Goal: Task Accomplishment & Management: Use online tool/utility

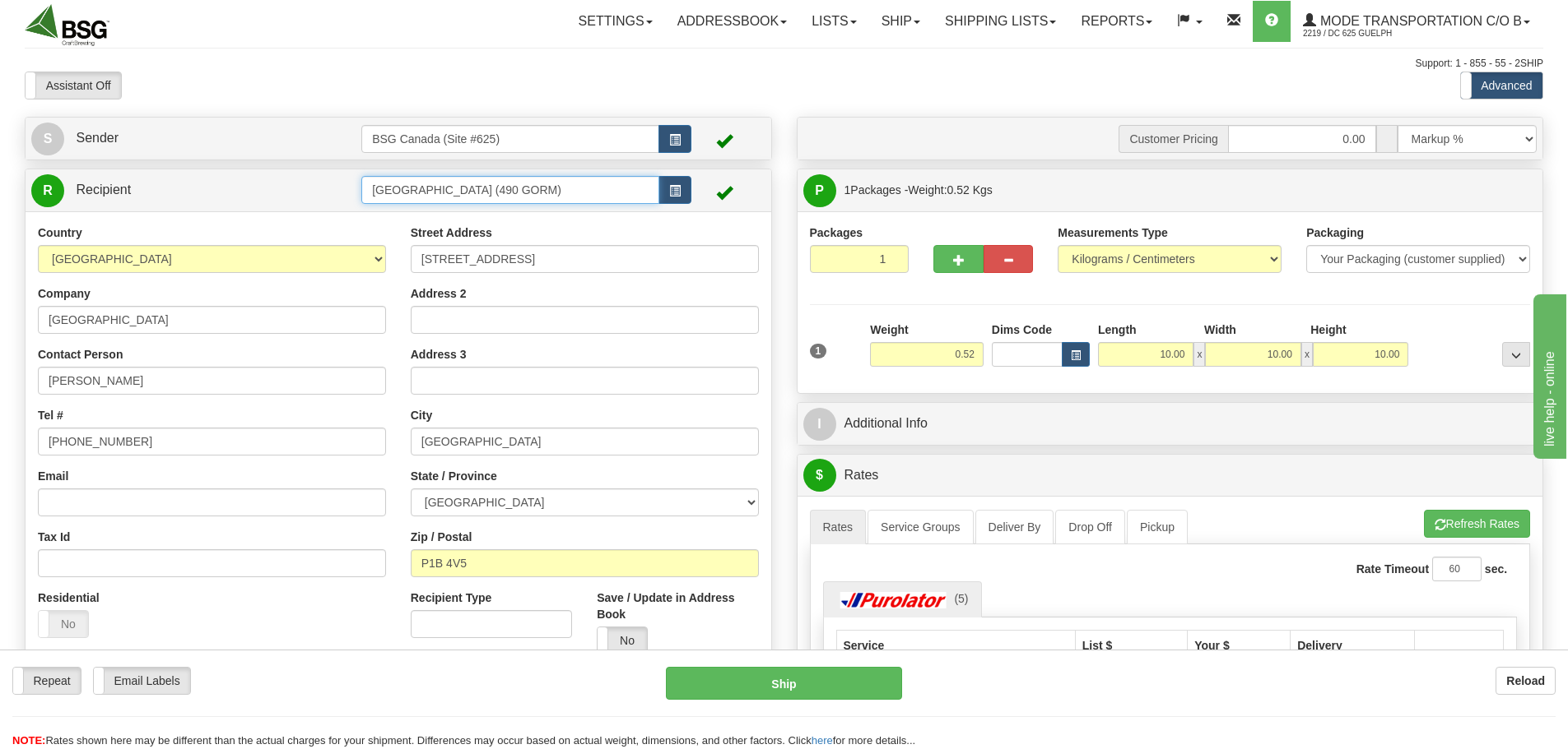
drag, startPoint x: 575, startPoint y: 196, endPoint x: 316, endPoint y: 189, distance: 259.1
click at [316, 189] on tr "R Recipient [GEOGRAPHIC_DATA] (490 GORM)" at bounding box center [399, 190] width 734 height 34
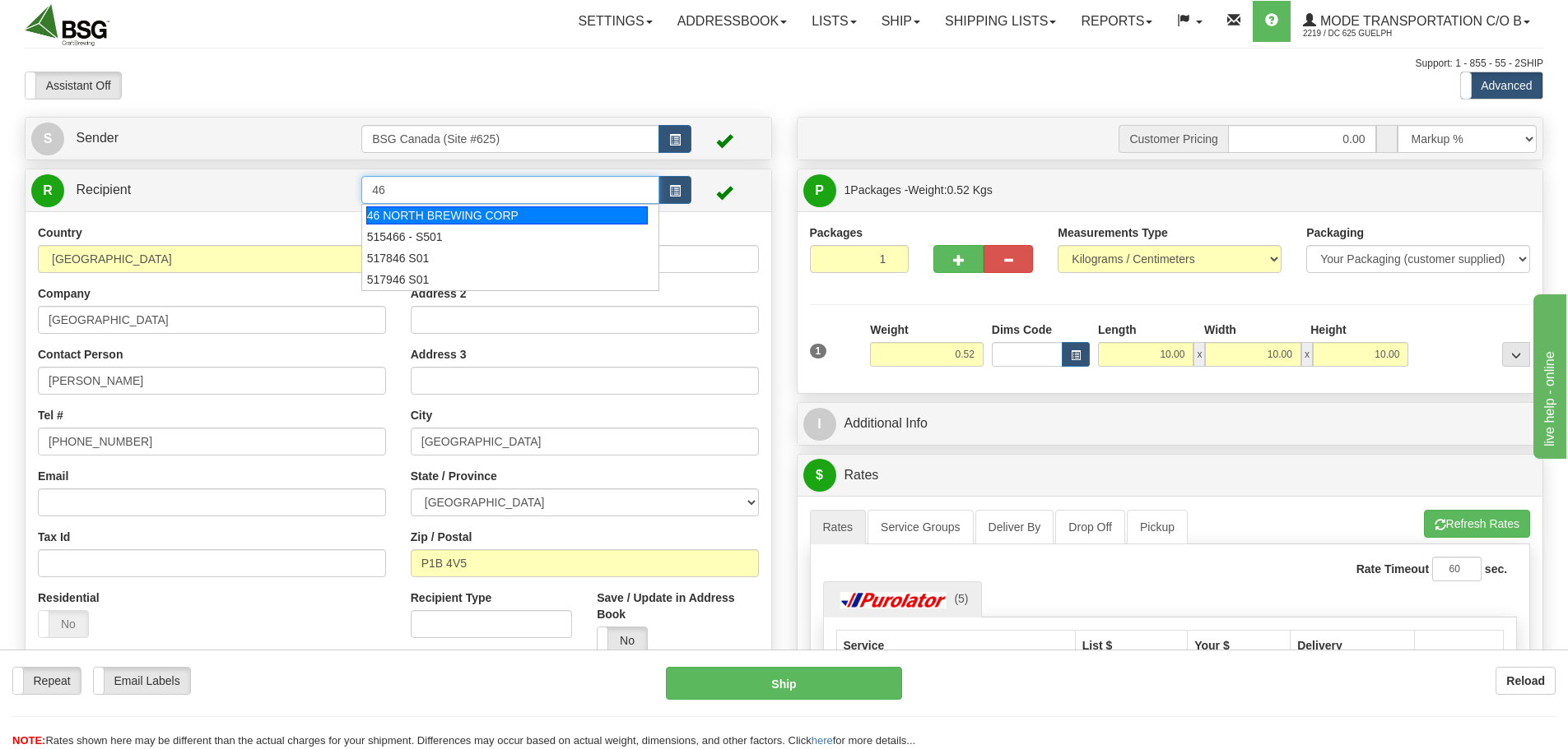
click at [467, 220] on div "46 NORTH BREWING CORP" at bounding box center [507, 215] width 282 height 18
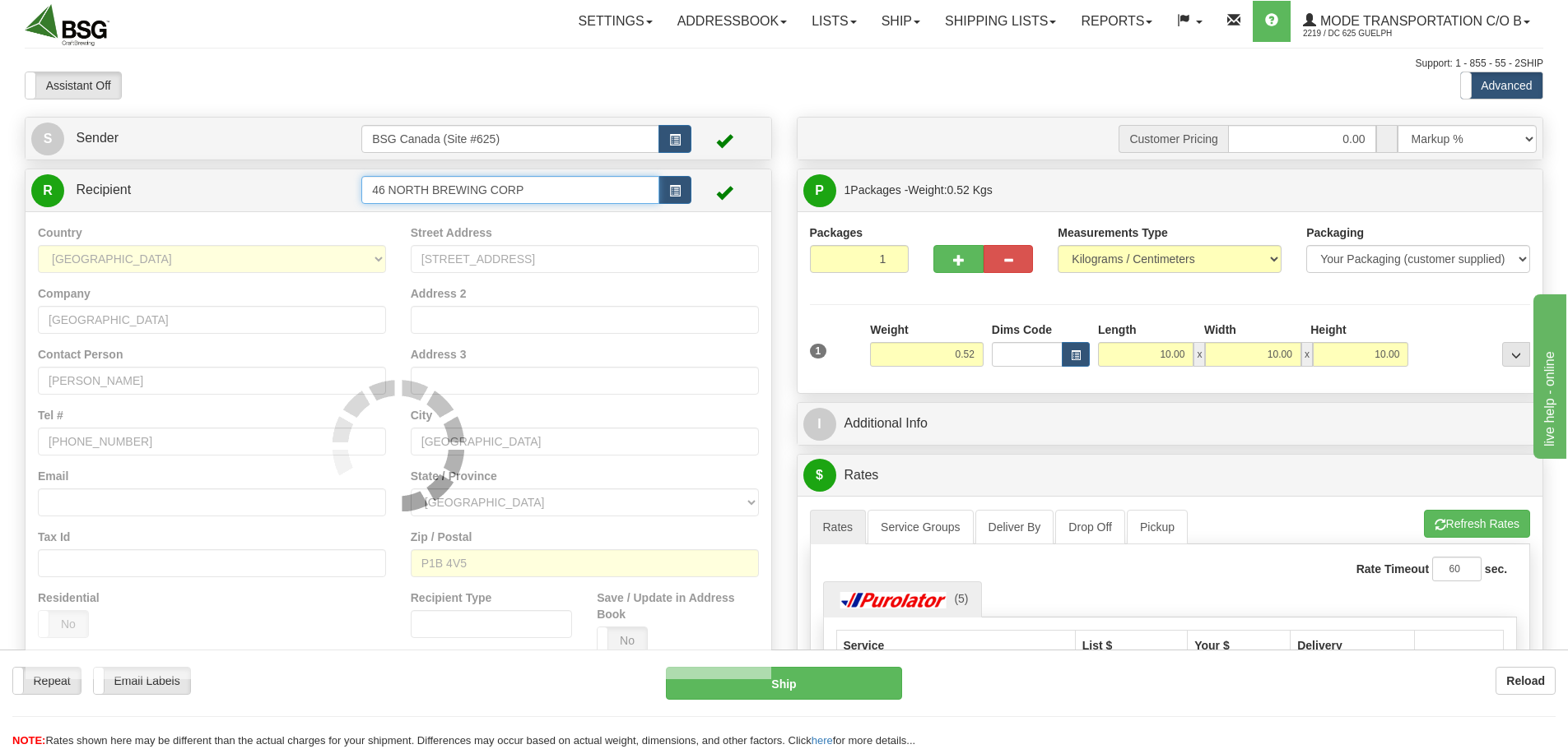
type input "46 NORTH BREWING CORP"
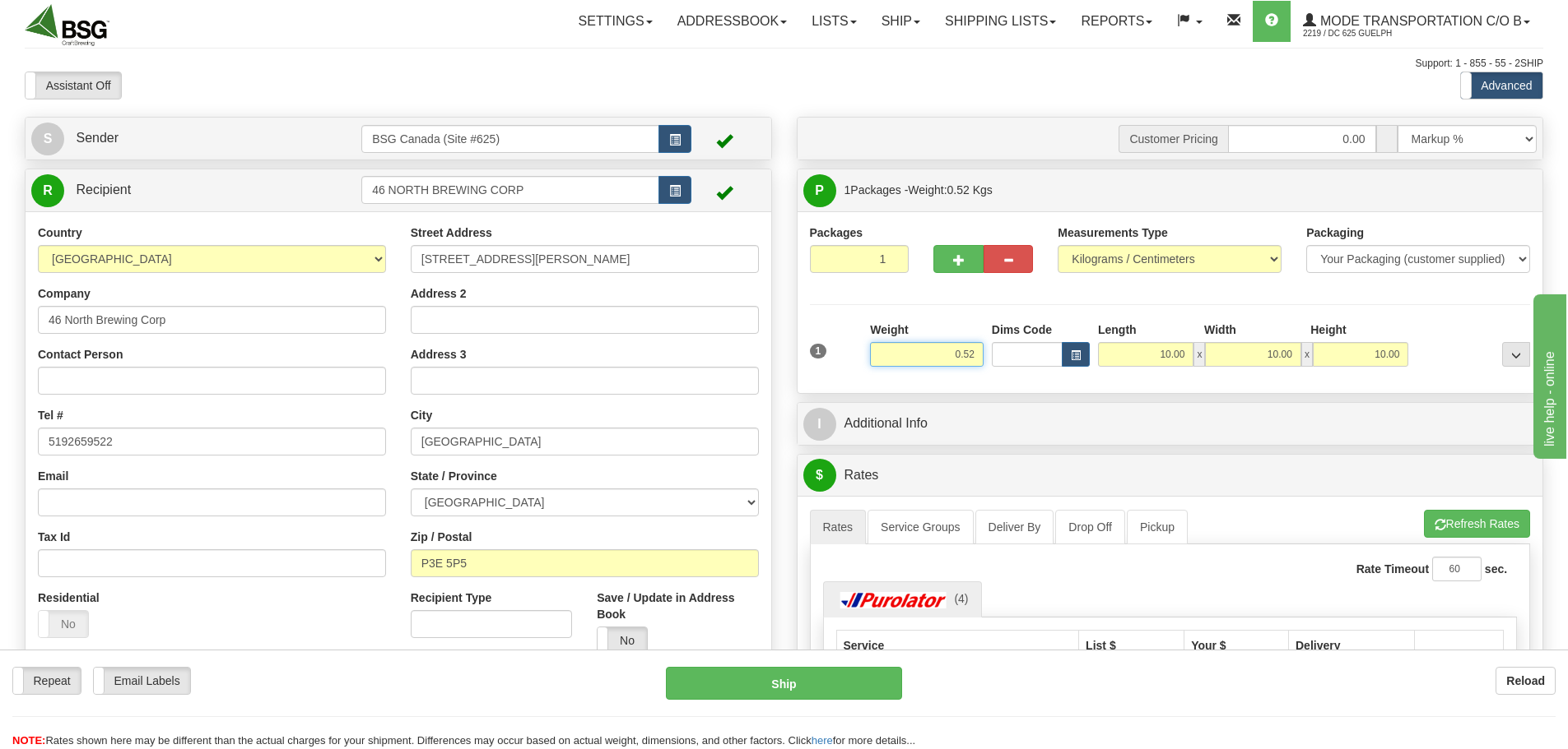
drag, startPoint x: 933, startPoint y: 348, endPoint x: 1019, endPoint y: 362, distance: 87.1
click at [1019, 362] on div "1 Weight 0.52 Dims Code x x" at bounding box center [1170, 350] width 729 height 58
paste input "25.6971"
type input "25.70"
click at [1145, 361] on input "10.00" at bounding box center [1145, 354] width 95 height 25
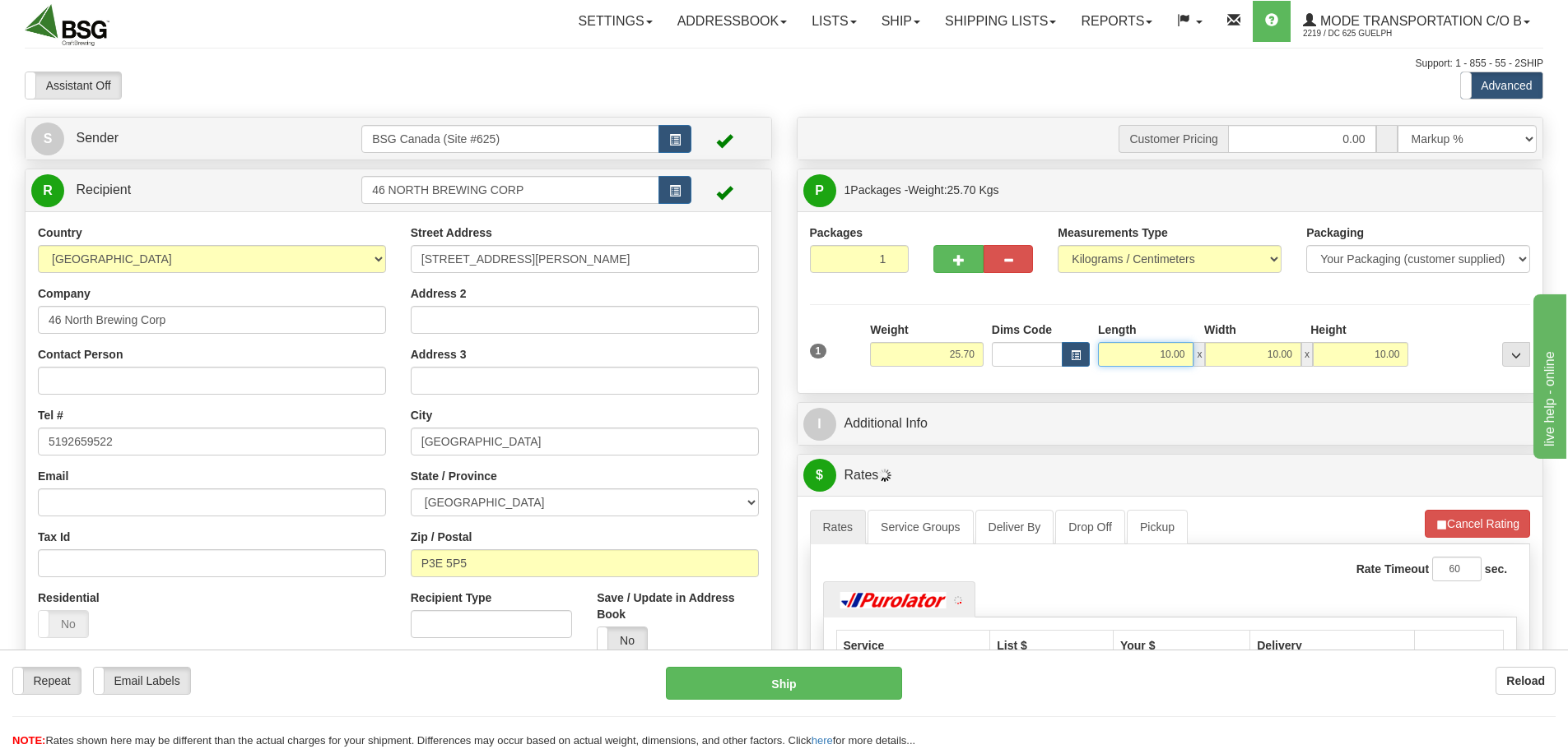
drag, startPoint x: 1145, startPoint y: 361, endPoint x: 1268, endPoint y: 370, distance: 123.3
click at [1268, 370] on div "1 Weight 25.70 Dims Code x x" at bounding box center [1170, 350] width 729 height 58
type input "15.00"
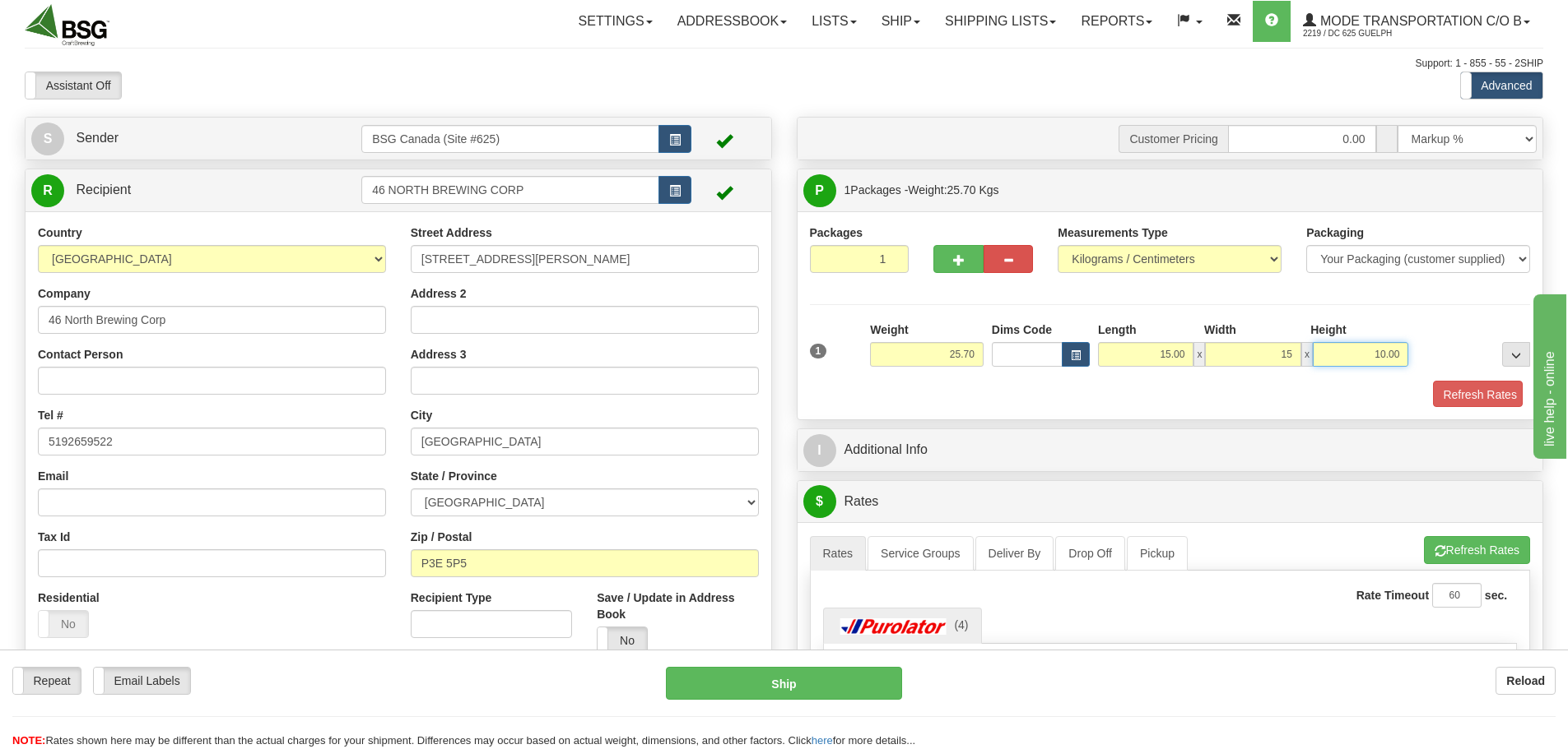
type input "15.00"
click at [1459, 395] on button "Refresh Rates" at bounding box center [1474, 394] width 94 height 28
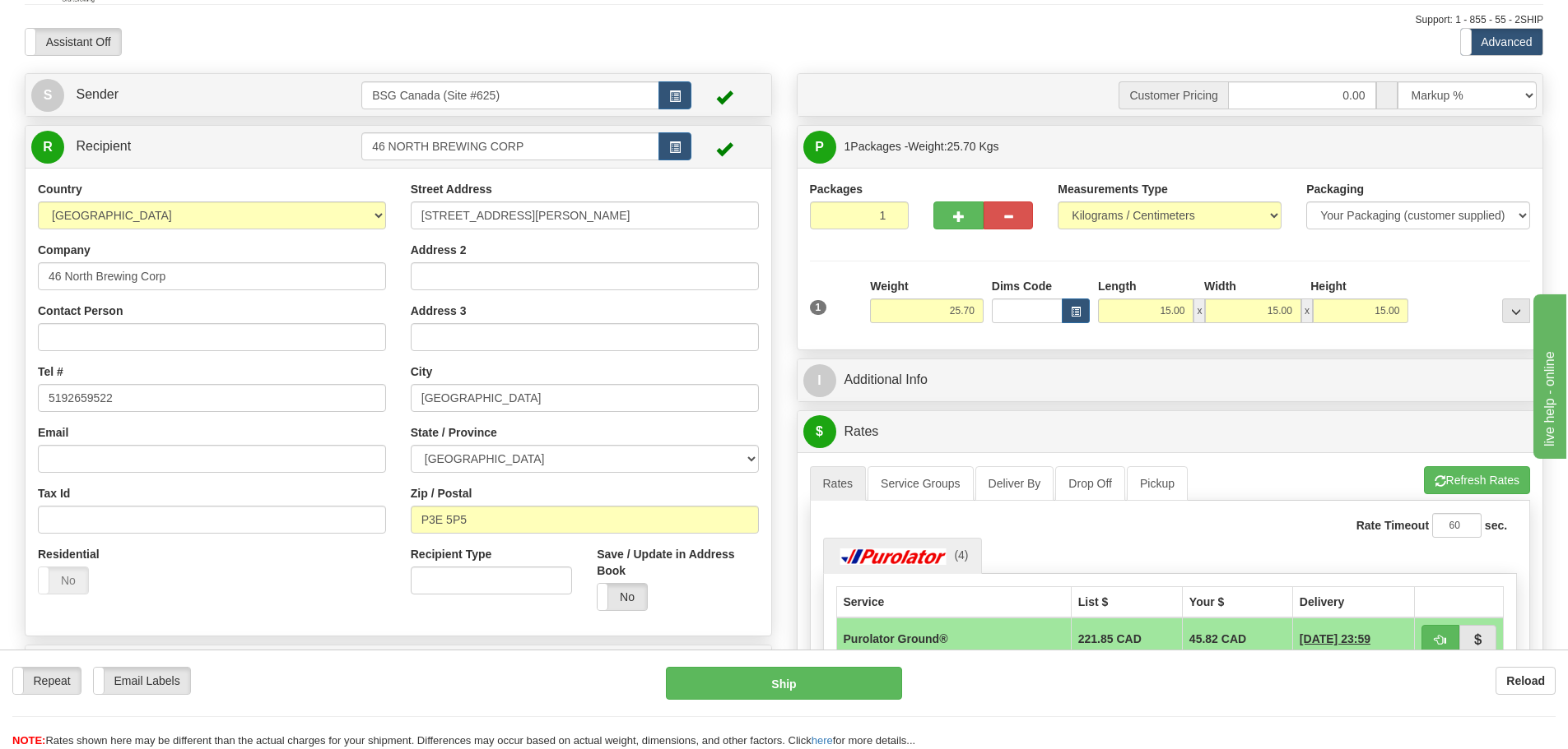
scroll to position [83, 0]
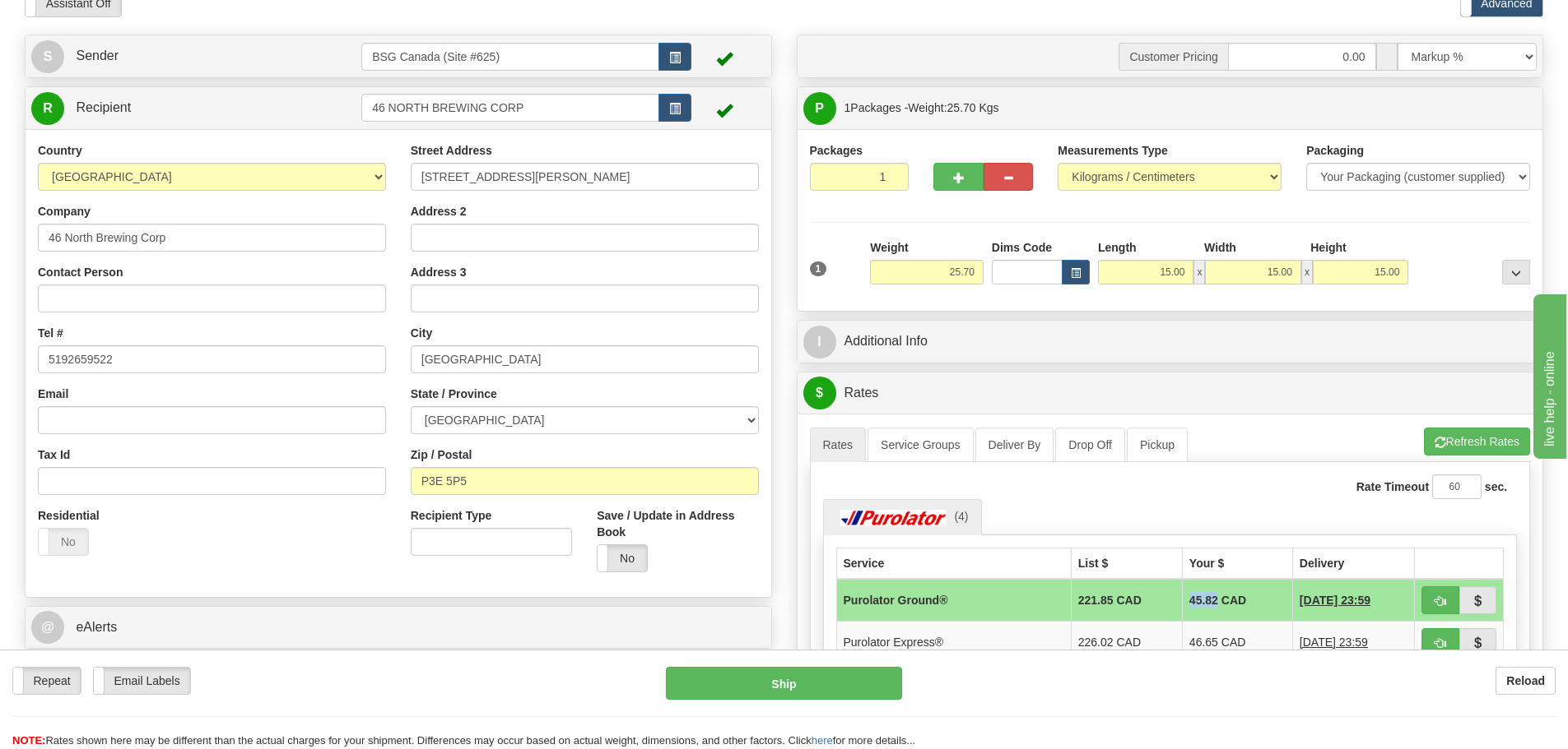
drag, startPoint x: 1172, startPoint y: 598, endPoint x: 1203, endPoint y: 605, distance: 31.8
click at [1203, 605] on td "45.82 CAD" at bounding box center [1237, 600] width 110 height 43
copy td "45.82"
